Goal: Task Accomplishment & Management: Complete application form

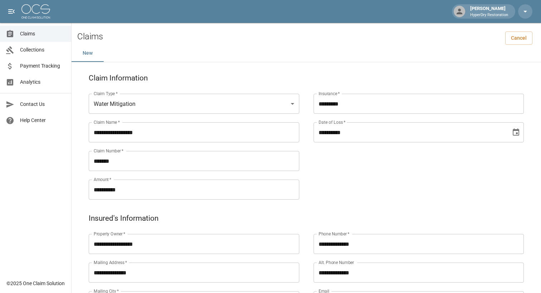
scroll to position [305, 0]
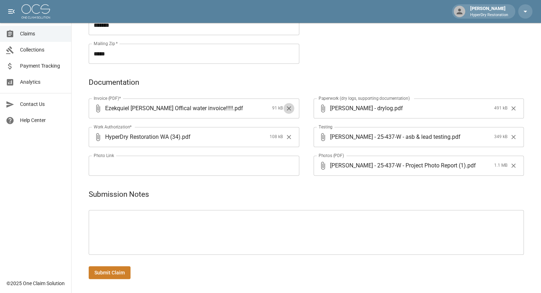
click at [290, 105] on icon "Clear" at bounding box center [288, 108] width 7 height 7
click at [167, 111] on span "Upload file(s)" at bounding box center [192, 108] width 175 height 20
click at [167, 111] on input "Upload file(s)" at bounding box center [192, 108] width 175 height 20
type input "**********"
click at [99, 271] on button "Submit Claim" at bounding box center [110, 272] width 42 height 13
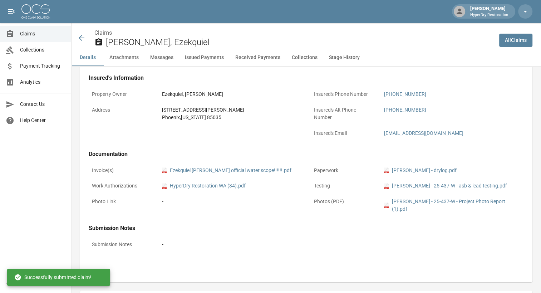
scroll to position [305, 0]
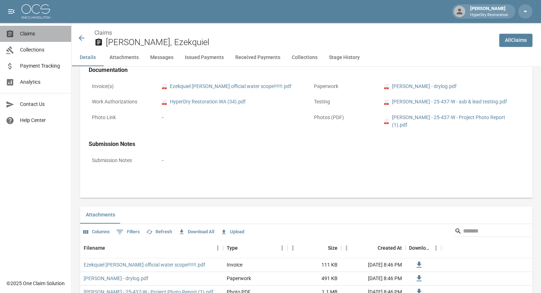
click at [33, 35] on span "Claims" at bounding box center [42, 34] width 45 height 8
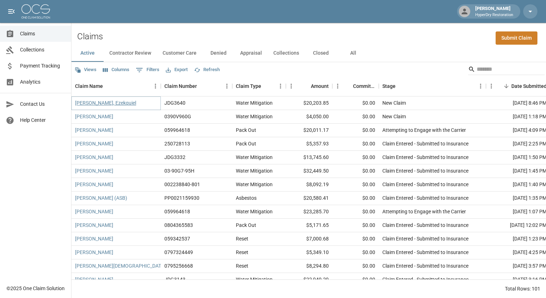
click at [92, 103] on link "[PERSON_NAME], Ezekquiel" at bounding box center [105, 102] width 61 height 7
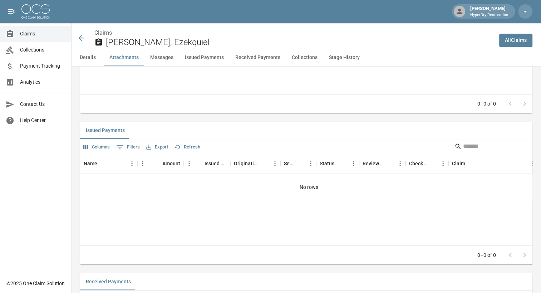
scroll to position [769, 0]
